Goal: Find specific page/section: Find specific page/section

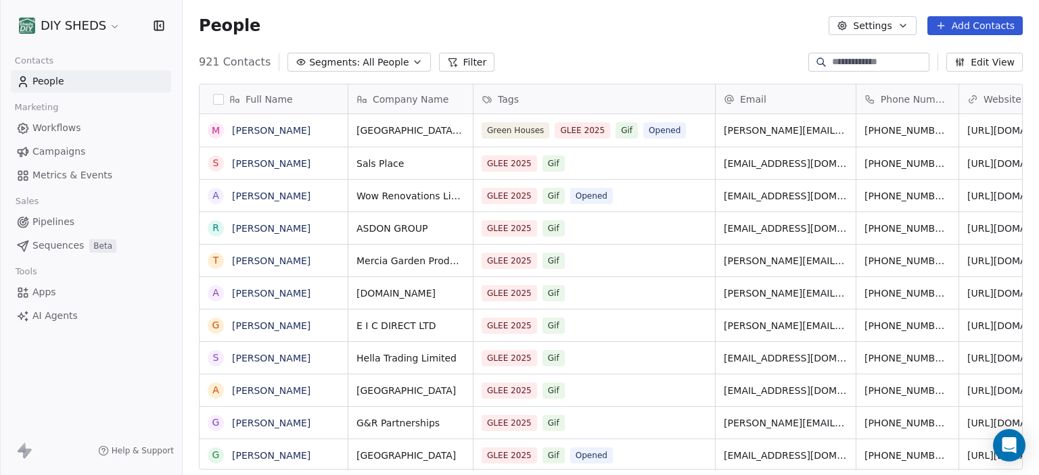
scroll to position [418, 856]
click at [78, 136] on link "Workflows" at bounding box center [91, 128] width 160 height 22
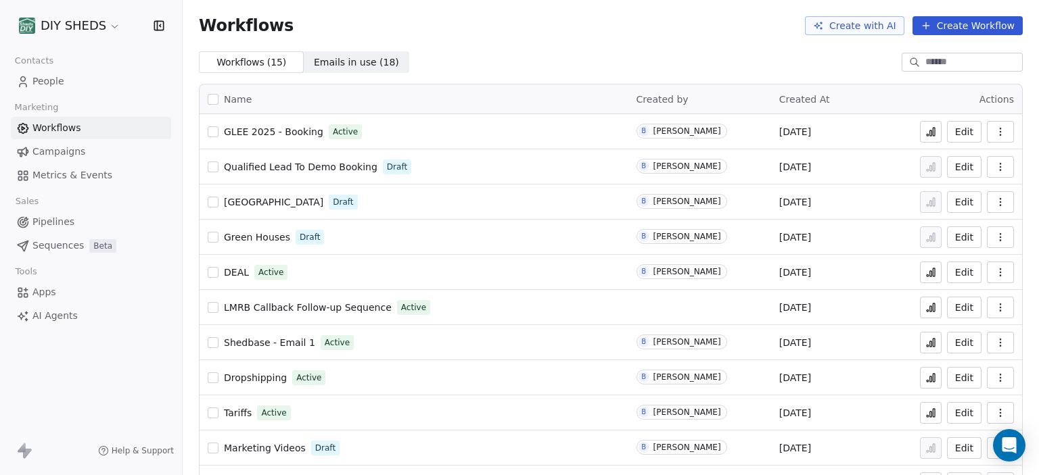
click at [302, 137] on span "GLEE 2025 - Booking" at bounding box center [273, 131] width 99 height 11
click at [1010, 139] on button "button" at bounding box center [1000, 132] width 27 height 22
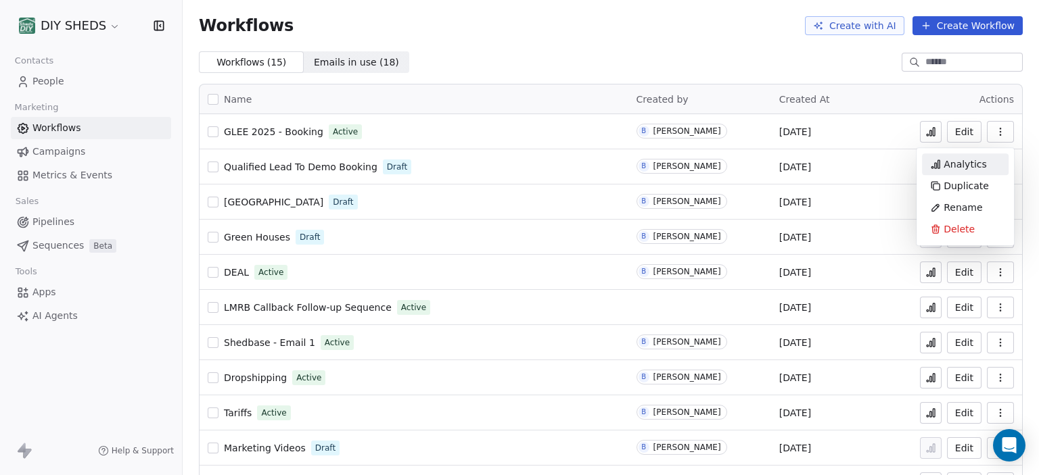
click at [970, 164] on span "Analytics" at bounding box center [964, 165] width 43 height 14
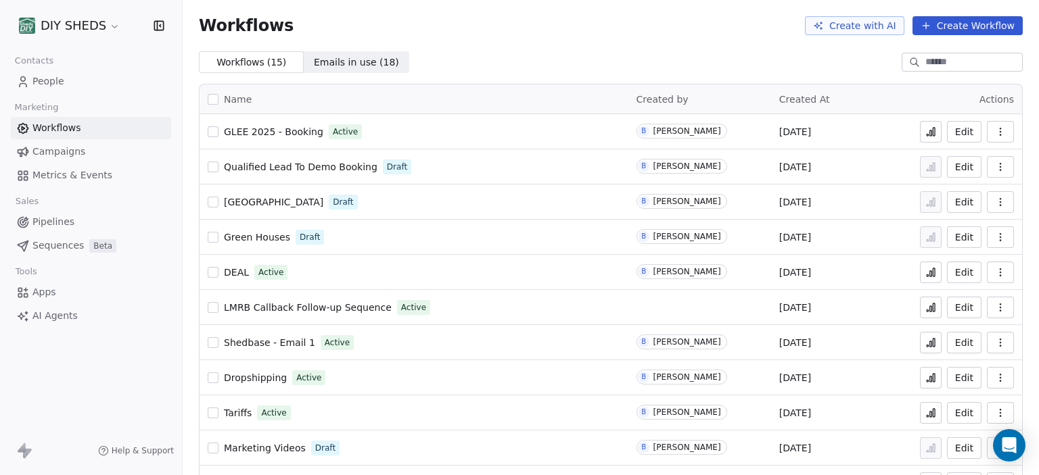
click at [927, 56] on input at bounding box center [972, 62] width 95 height 14
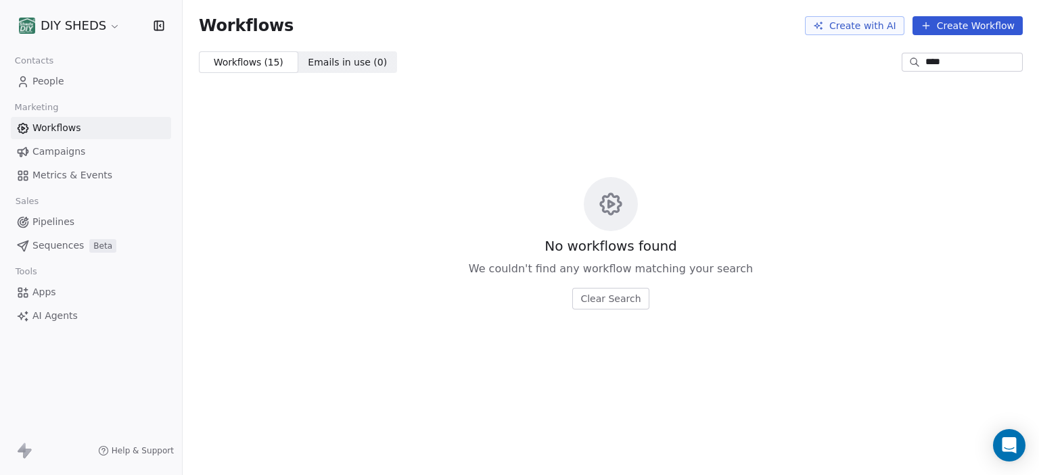
type input "****"
click at [47, 80] on span "People" at bounding box center [48, 81] width 32 height 14
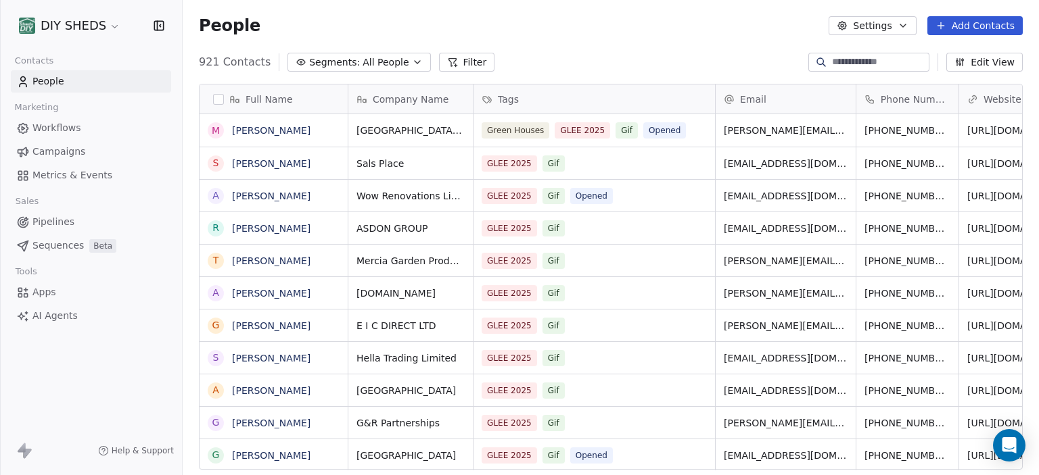
scroll to position [418, 856]
click at [901, 66] on input at bounding box center [879, 62] width 95 height 14
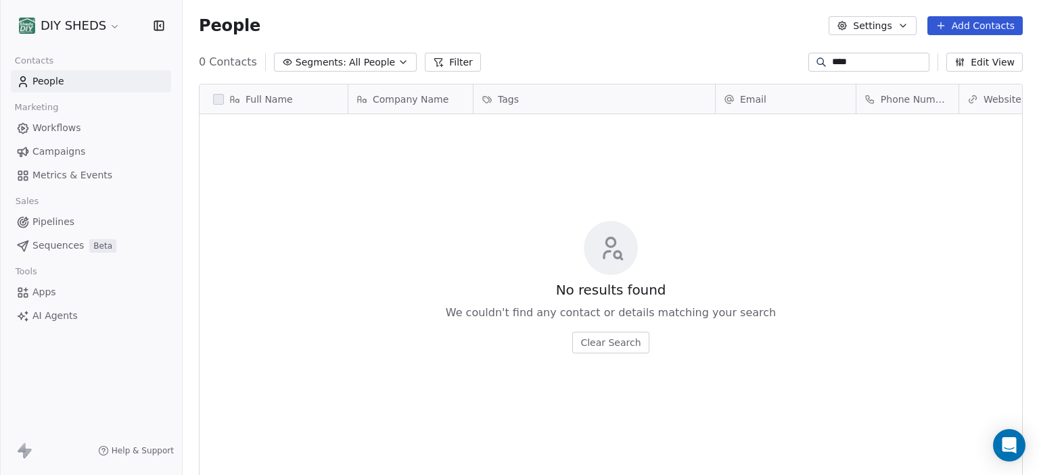
type input "****"
click at [402, 1] on div "People Settings Add Contacts" at bounding box center [611, 25] width 856 height 51
click at [927, 277] on div "No results found We couldn't find any contact or details matching your search C…" at bounding box center [611, 287] width 822 height 340
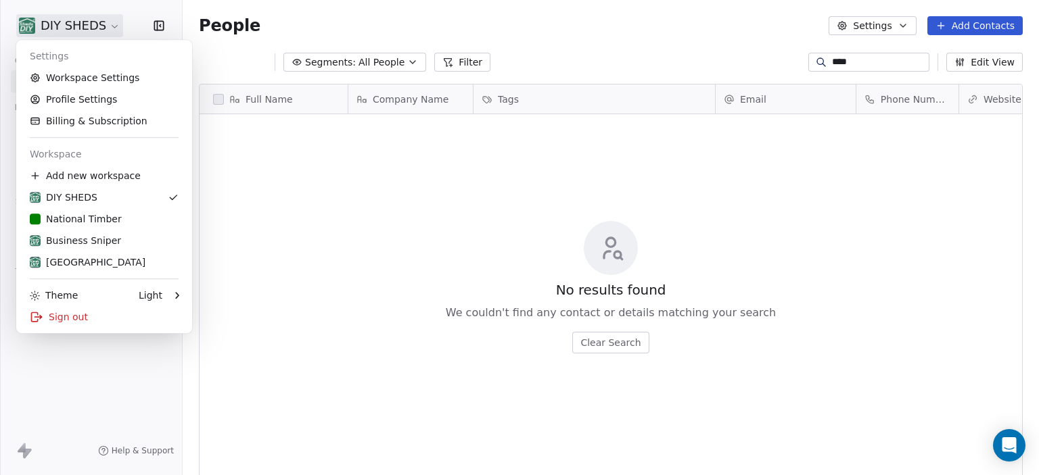
click at [101, 33] on html "DIY SHEDS Contacts People Marketing Workflows Campaigns Metrics & Events Sales …" at bounding box center [519, 237] width 1039 height 475
click at [57, 197] on div "DIY SHEDS" at bounding box center [64, 198] width 68 height 14
